Goal: Use online tool/utility: Utilize a website feature to perform a specific function

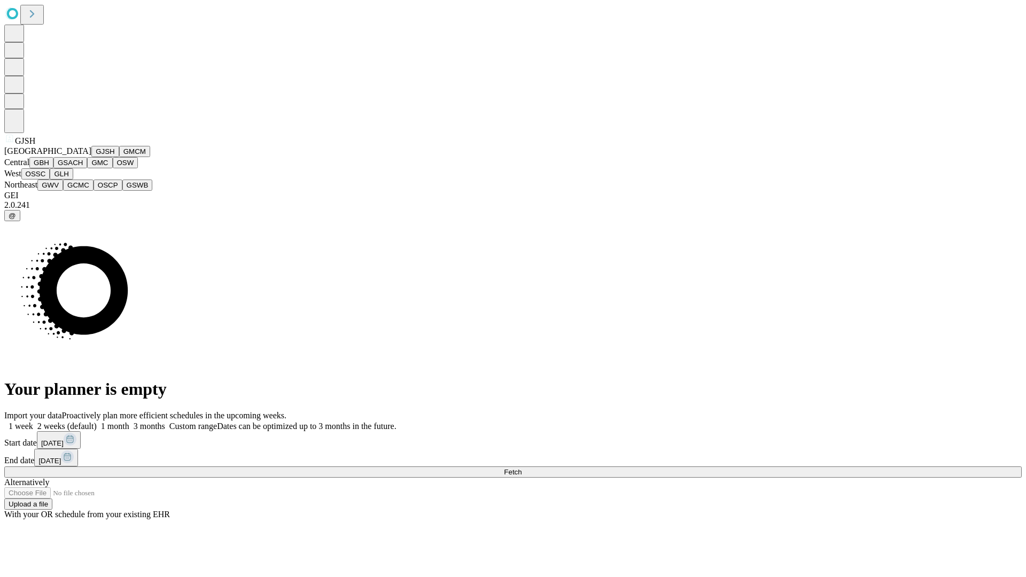
click at [91, 157] on button "GJSH" at bounding box center [105, 151] width 28 height 11
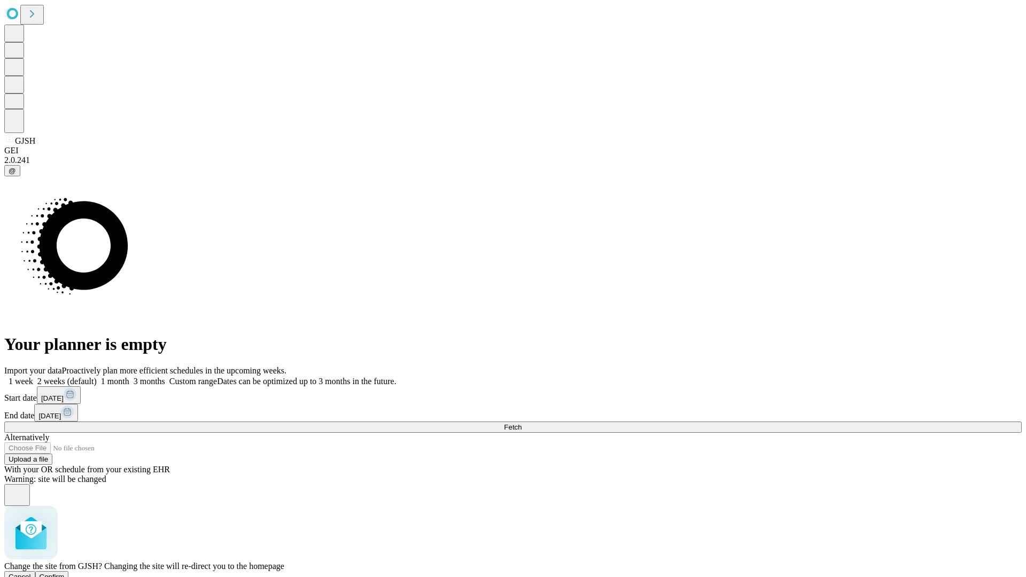
click at [65, 573] on span "Confirm" at bounding box center [52, 577] width 25 height 8
click at [97, 377] on label "2 weeks (default)" at bounding box center [65, 381] width 64 height 9
click at [521, 423] on span "Fetch" at bounding box center [513, 427] width 18 height 8
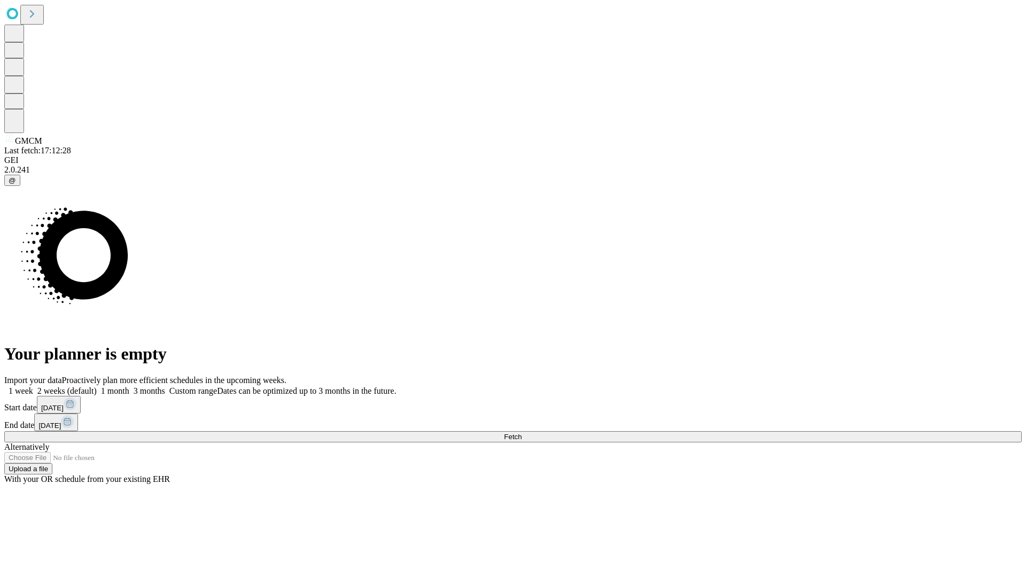
click at [97, 386] on label "2 weeks (default)" at bounding box center [65, 390] width 64 height 9
click at [521, 433] on span "Fetch" at bounding box center [513, 437] width 18 height 8
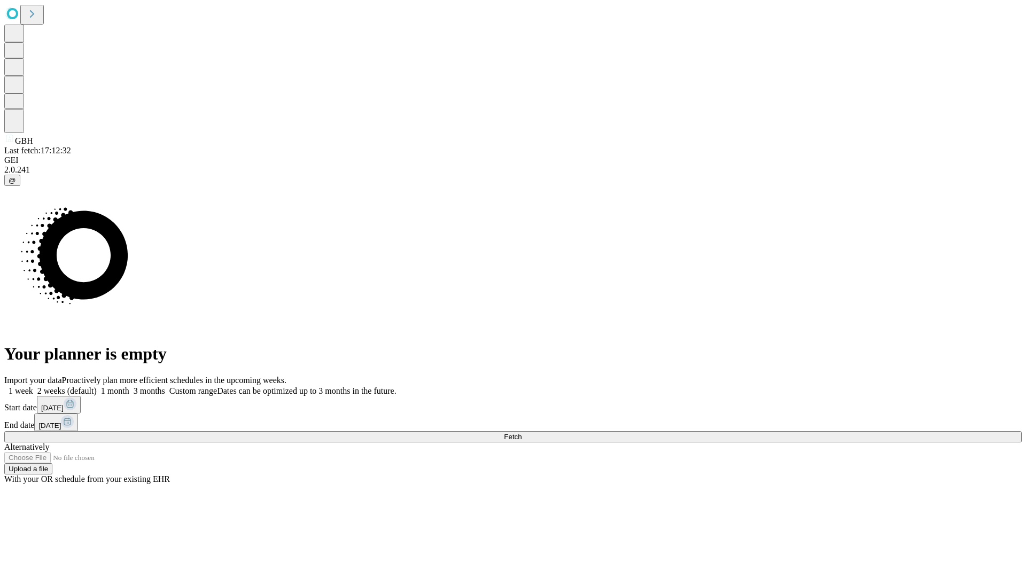
click at [97, 386] on label "2 weeks (default)" at bounding box center [65, 390] width 64 height 9
click at [521, 433] on span "Fetch" at bounding box center [513, 437] width 18 height 8
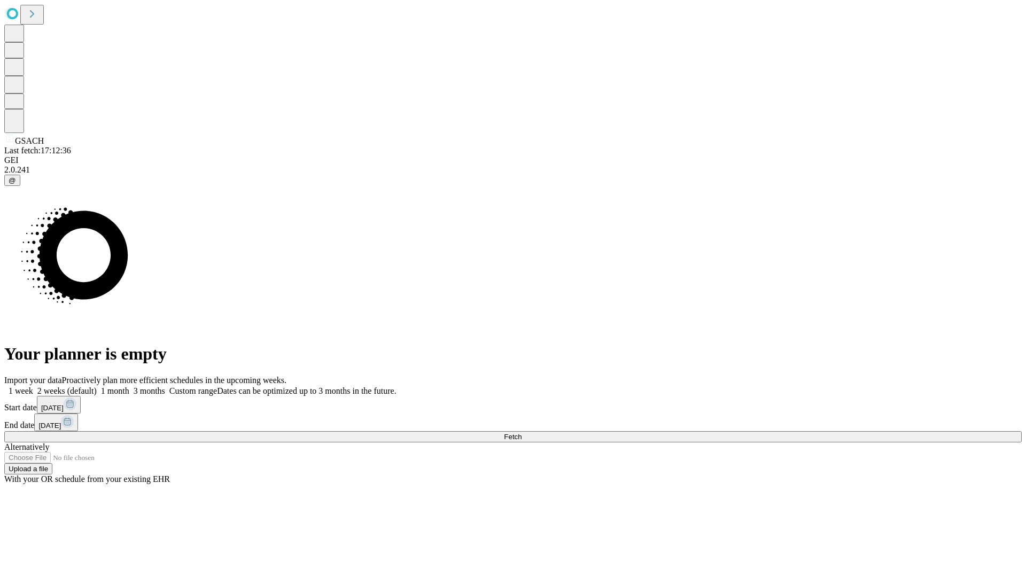
click at [97, 386] on label "2 weeks (default)" at bounding box center [65, 390] width 64 height 9
click at [521, 433] on span "Fetch" at bounding box center [513, 437] width 18 height 8
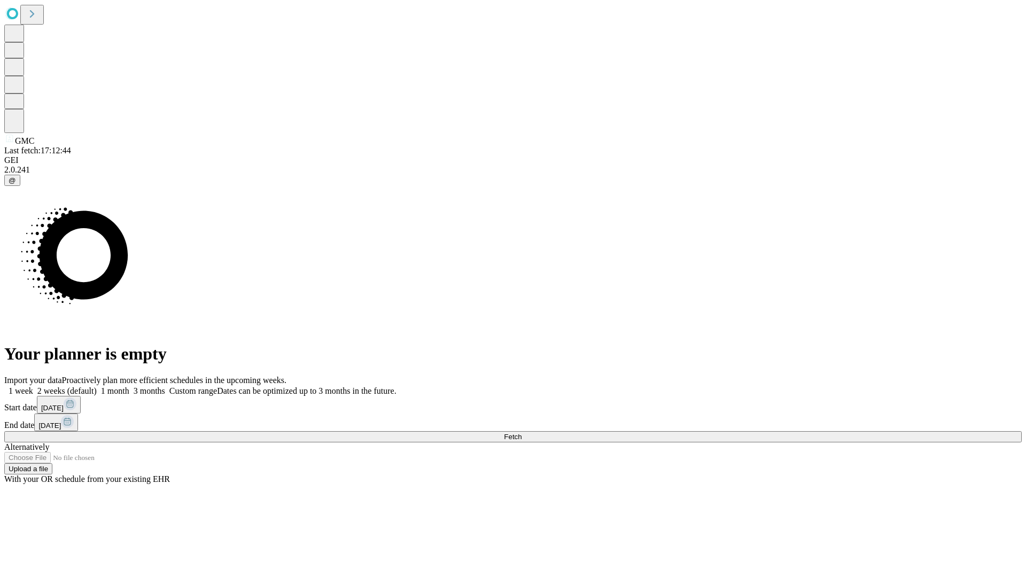
click at [521, 433] on span "Fetch" at bounding box center [513, 437] width 18 height 8
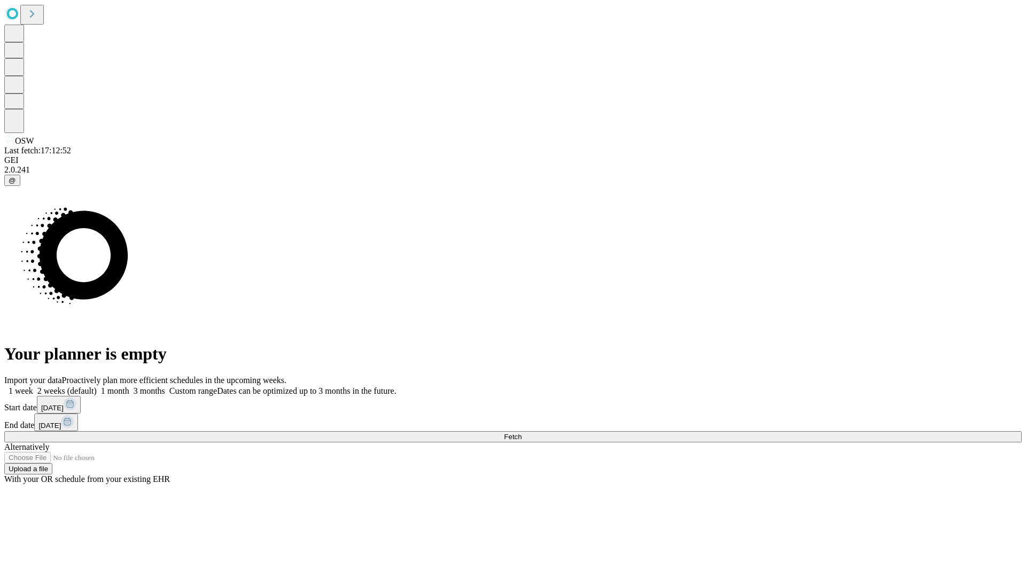
click at [521, 433] on span "Fetch" at bounding box center [513, 437] width 18 height 8
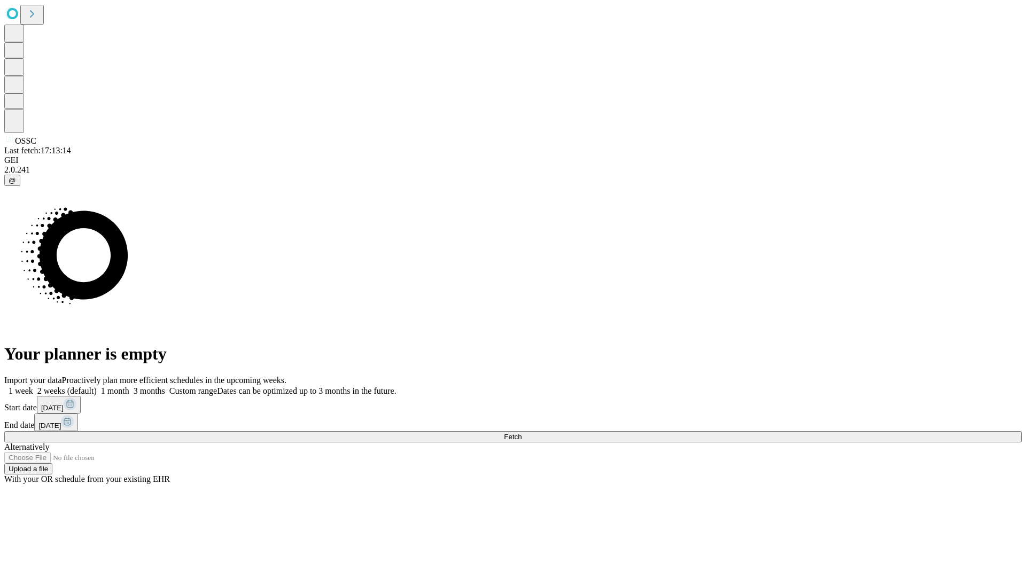
click at [97, 386] on label "2 weeks (default)" at bounding box center [65, 390] width 64 height 9
click at [521, 433] on span "Fetch" at bounding box center [513, 437] width 18 height 8
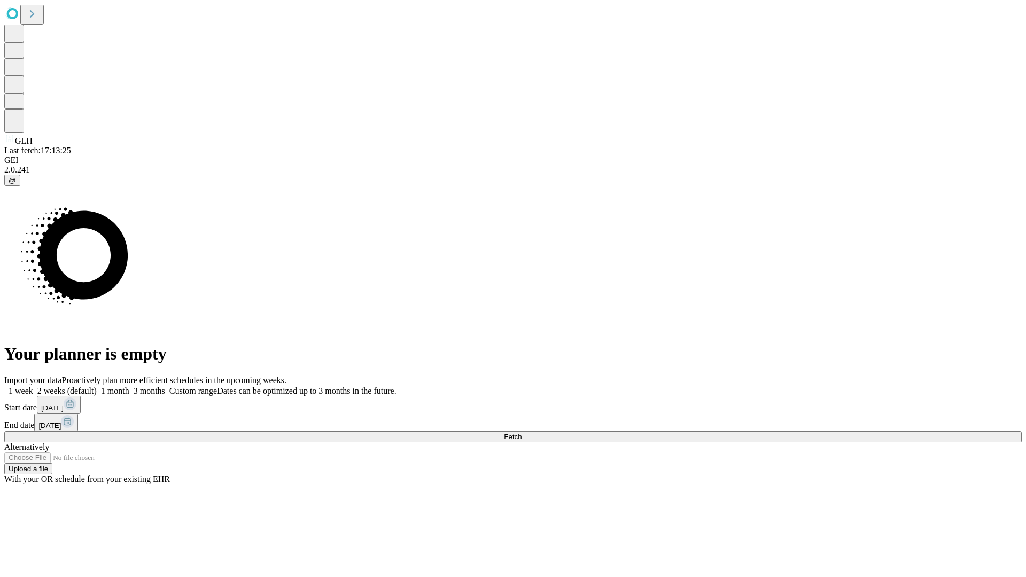
click at [97, 386] on label "2 weeks (default)" at bounding box center [65, 390] width 64 height 9
click at [521, 433] on span "Fetch" at bounding box center [513, 437] width 18 height 8
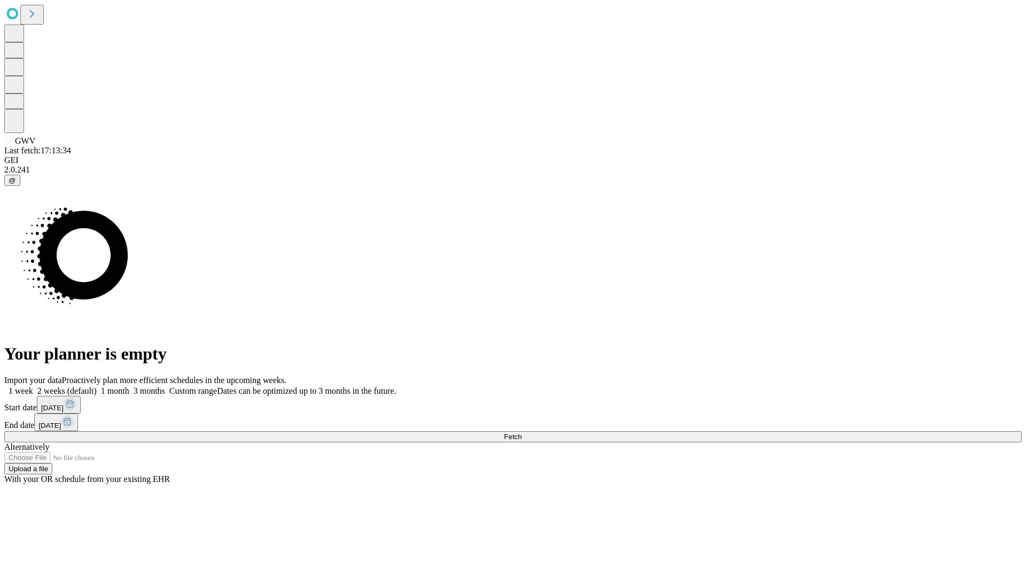
click at [97, 386] on label "2 weeks (default)" at bounding box center [65, 390] width 64 height 9
click at [521, 433] on span "Fetch" at bounding box center [513, 437] width 18 height 8
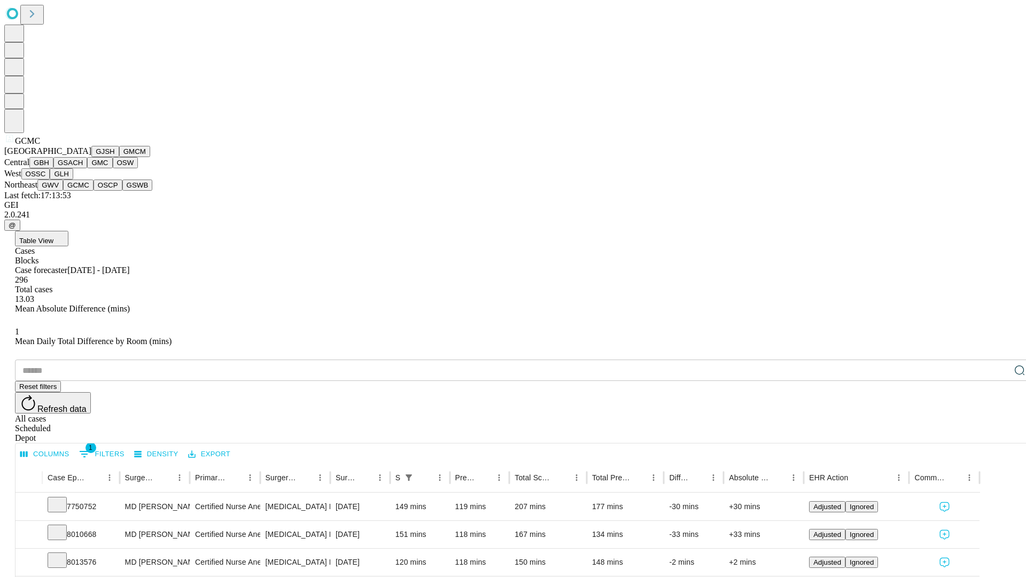
click at [94, 191] on button "OSCP" at bounding box center [108, 185] width 29 height 11
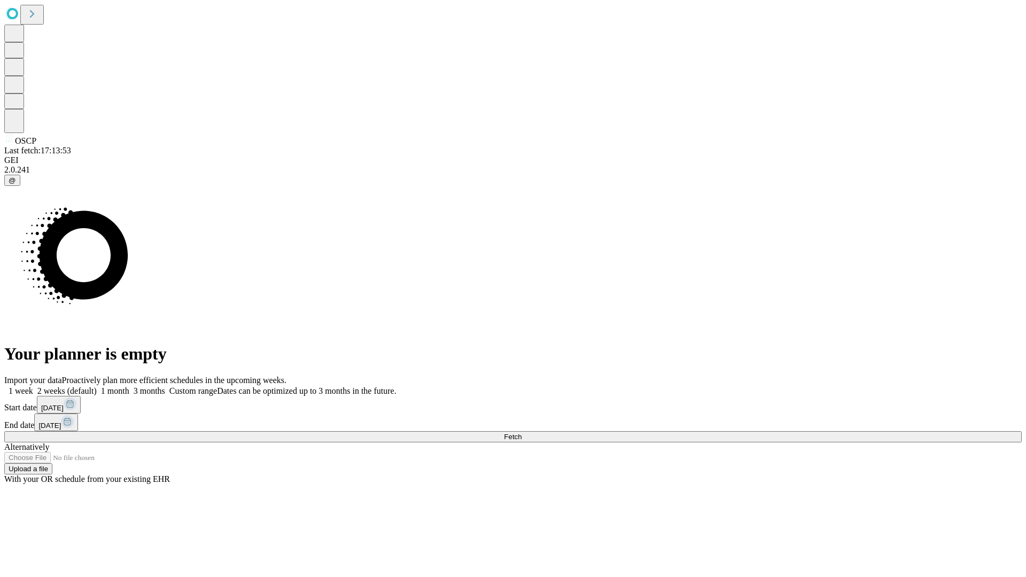
click at [97, 386] on label "2 weeks (default)" at bounding box center [65, 390] width 64 height 9
click at [521, 433] on span "Fetch" at bounding box center [513, 437] width 18 height 8
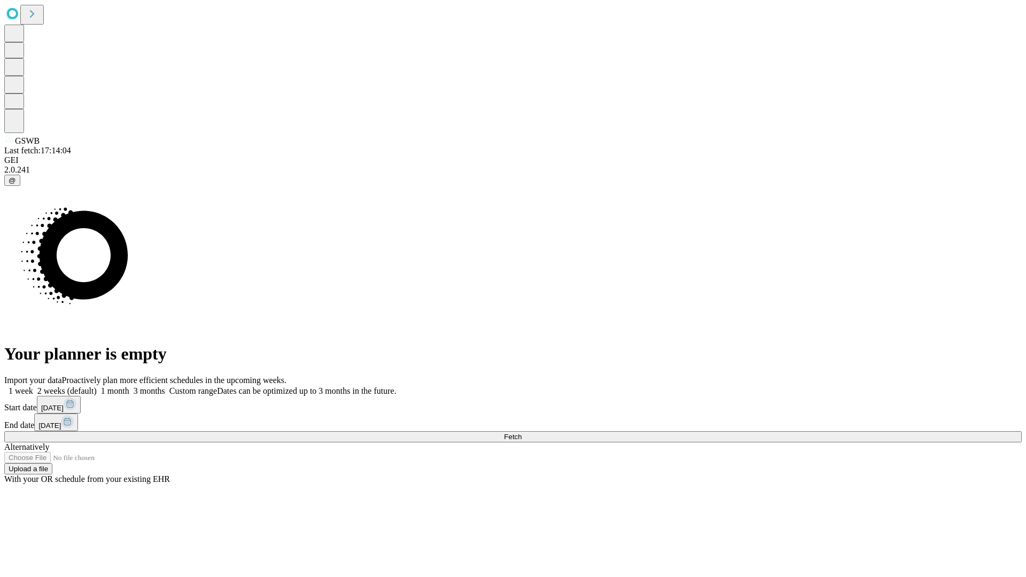
click at [97, 386] on label "2 weeks (default)" at bounding box center [65, 390] width 64 height 9
click at [521, 433] on span "Fetch" at bounding box center [513, 437] width 18 height 8
